Goal: Task Accomplishment & Management: Manage account settings

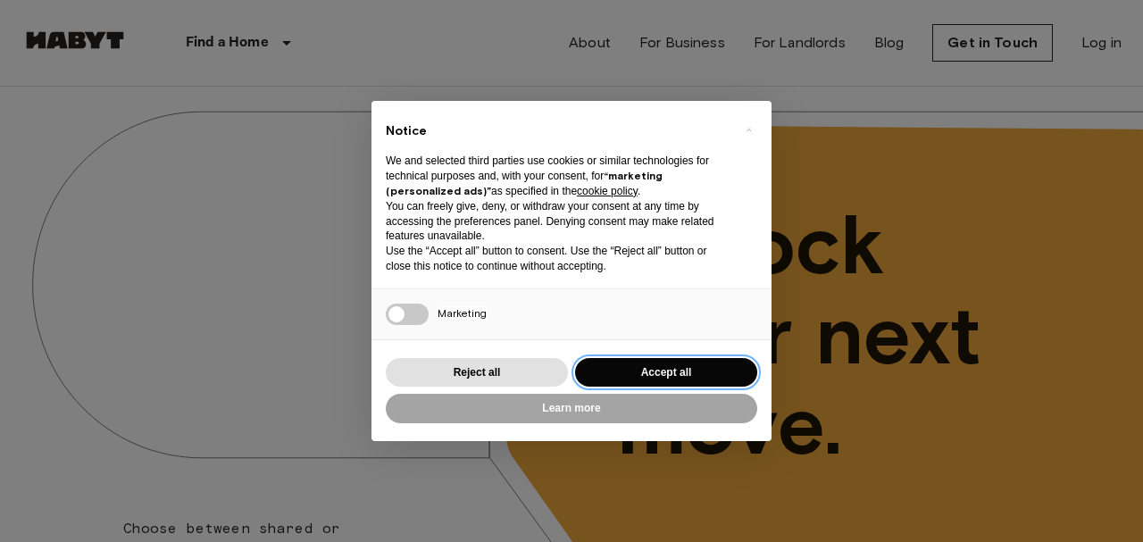
click at [642, 372] on button "Accept all" at bounding box center [666, 372] width 182 height 29
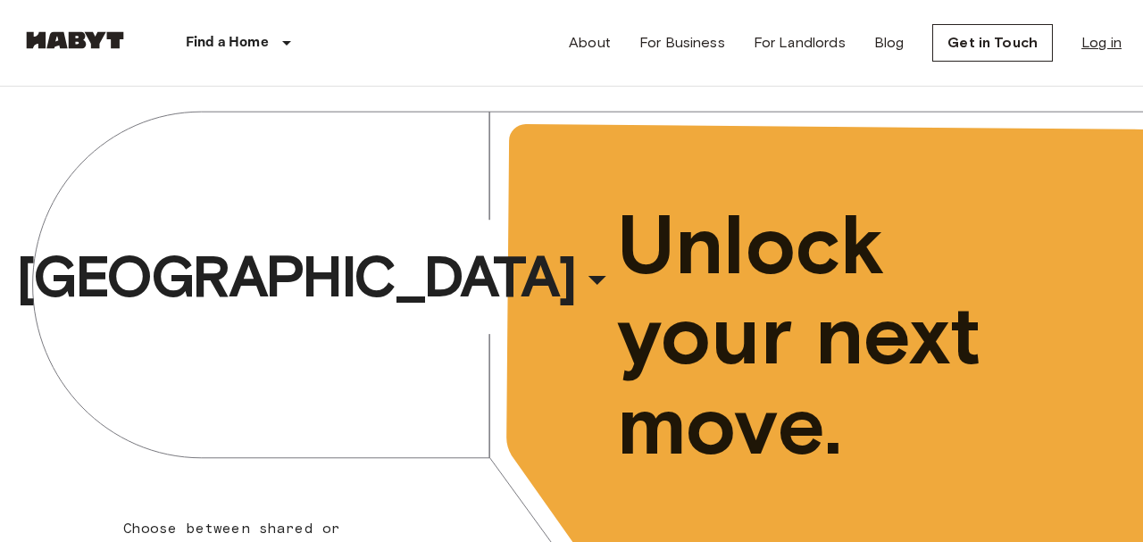
click at [1096, 42] on link "Log in" at bounding box center [1101, 42] width 40 height 21
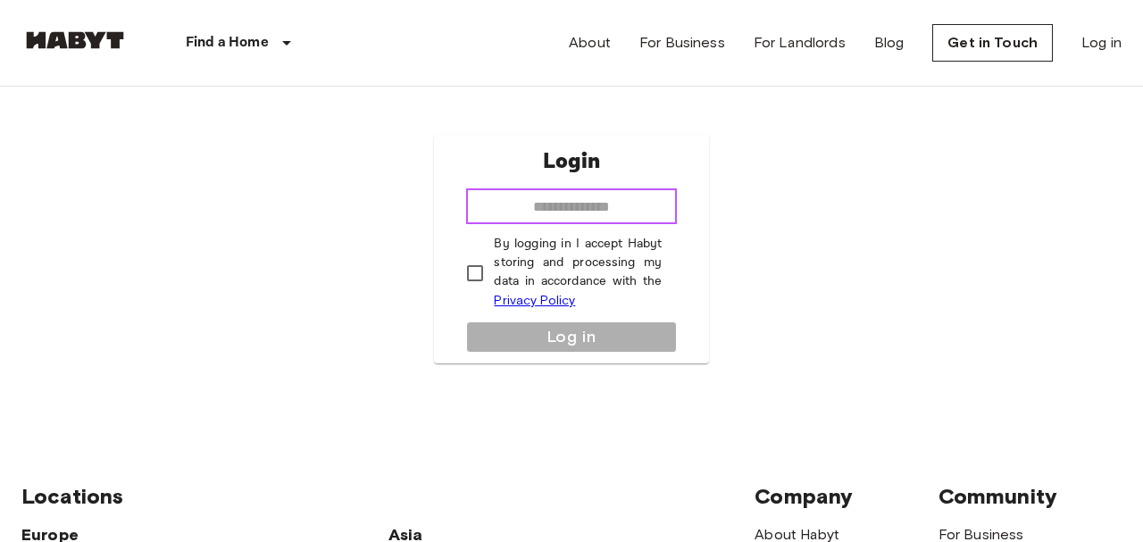
click at [521, 196] on input "email" at bounding box center [571, 206] width 210 height 36
type input "**********"
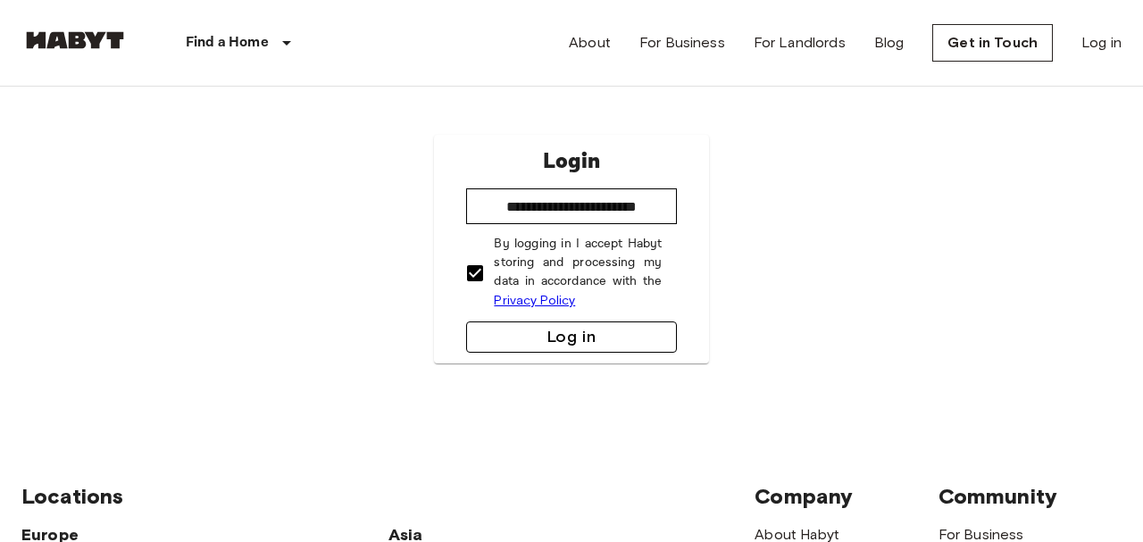
click at [561, 336] on button "Log in" at bounding box center [571, 336] width 210 height 31
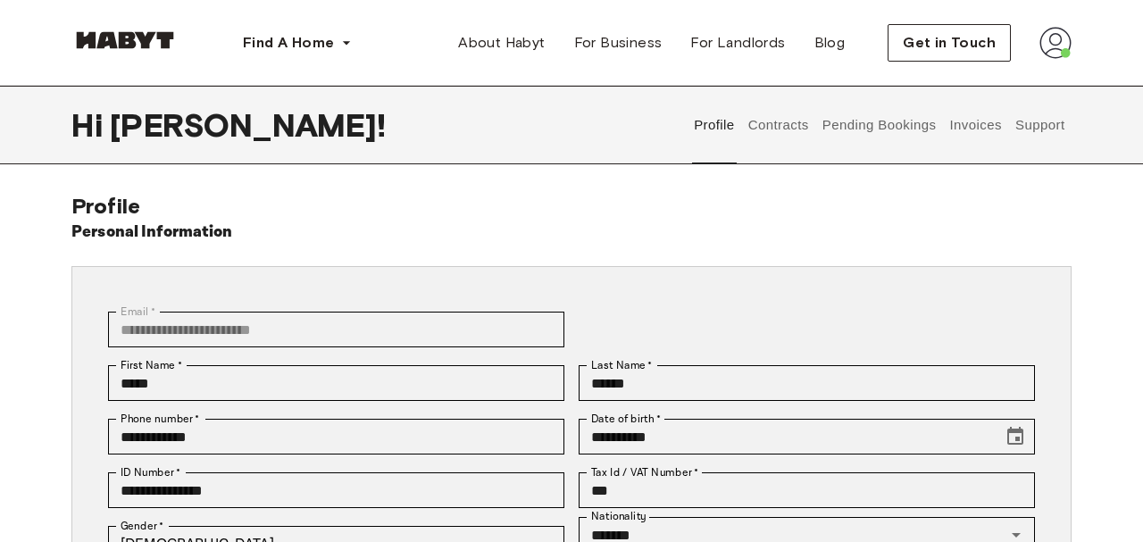
click at [762, 127] on button "Contracts" at bounding box center [778, 125] width 65 height 79
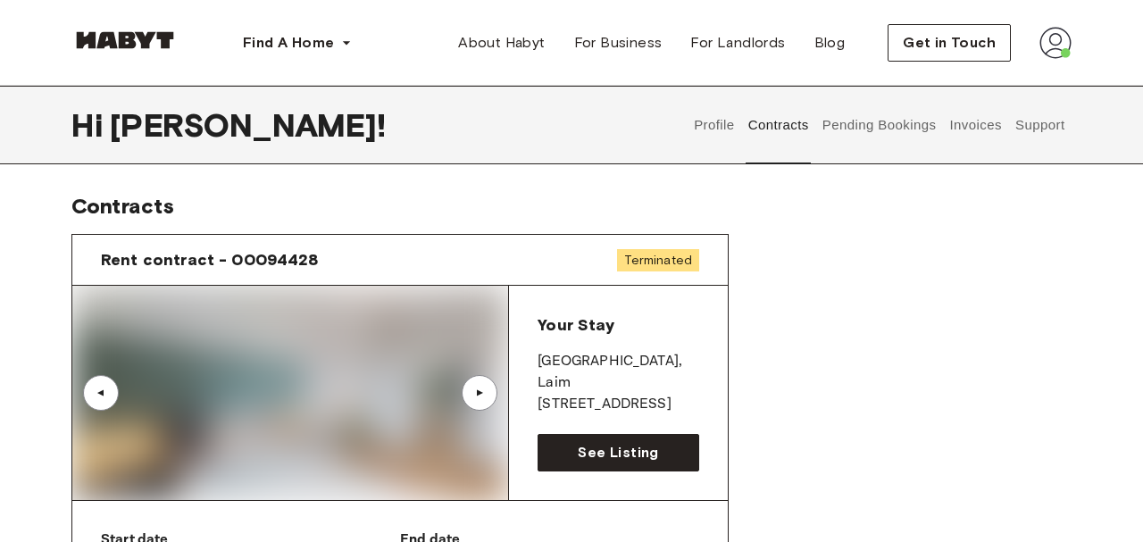
click at [1050, 121] on button "Support" at bounding box center [1040, 125] width 54 height 79
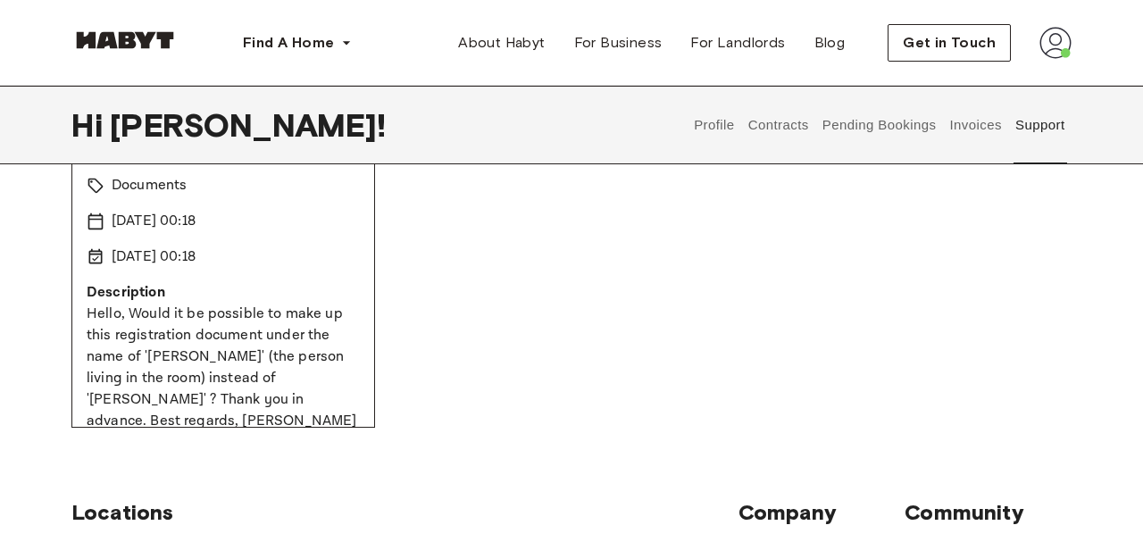
scroll to position [500, 0]
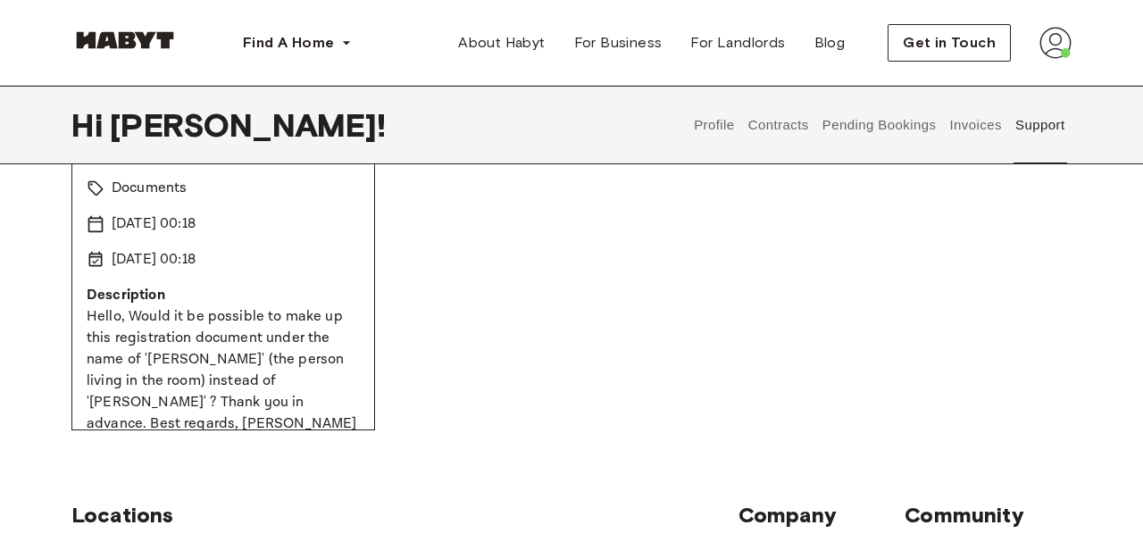
click at [778, 125] on button "Contracts" at bounding box center [778, 125] width 65 height 79
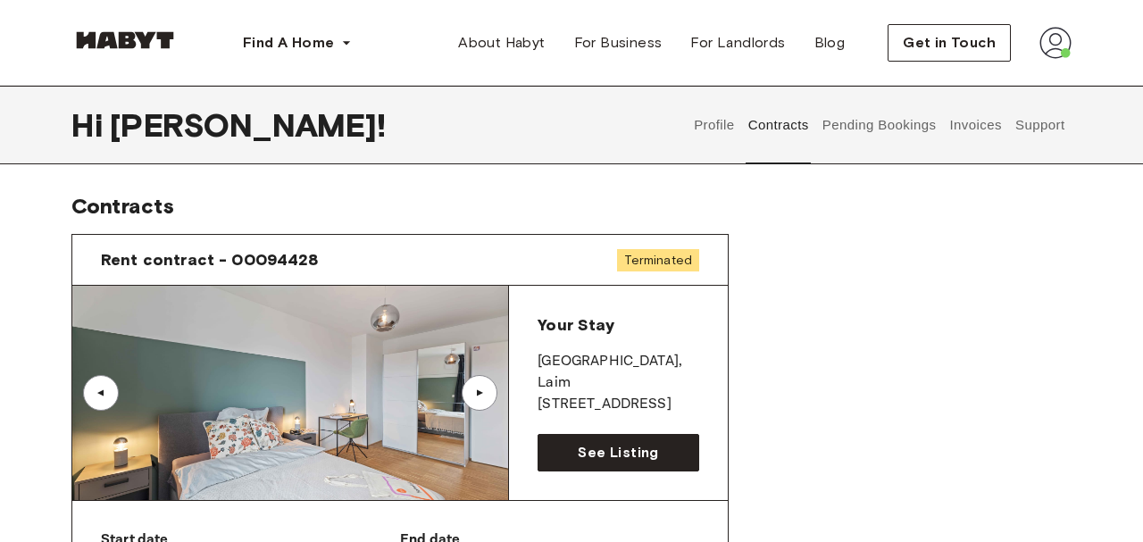
click at [117, 271] on div "Rent contract - 00094428 Terminated" at bounding box center [399, 260] width 655 height 51
click at [127, 253] on span "Rent contract - 00094428" at bounding box center [210, 259] width 218 height 21
click at [1037, 121] on button "Support" at bounding box center [1040, 125] width 54 height 79
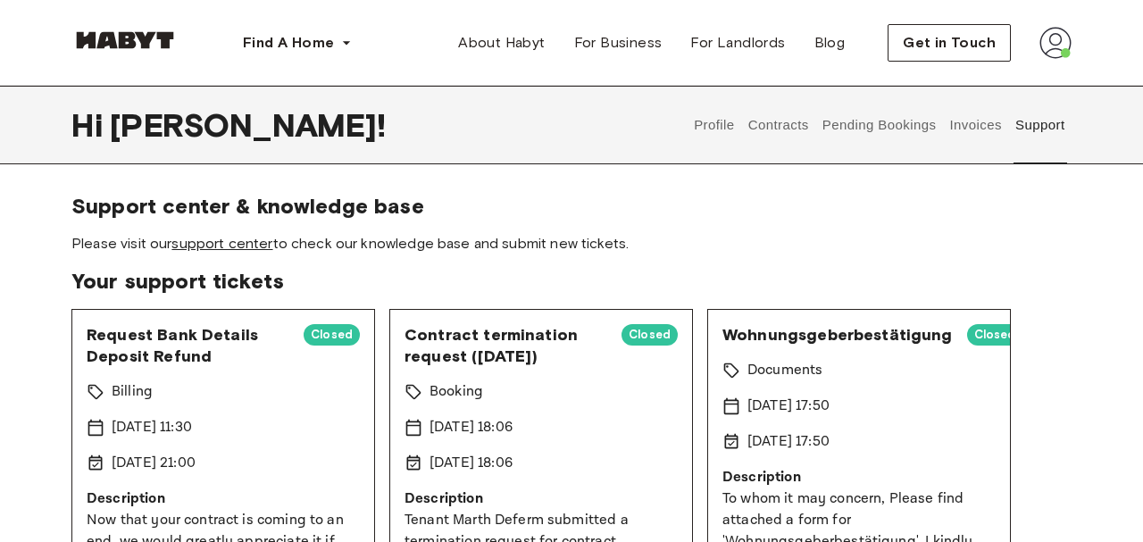
click at [226, 246] on link "support center" at bounding box center [221, 243] width 101 height 17
